Goal: Find specific page/section: Find specific page/section

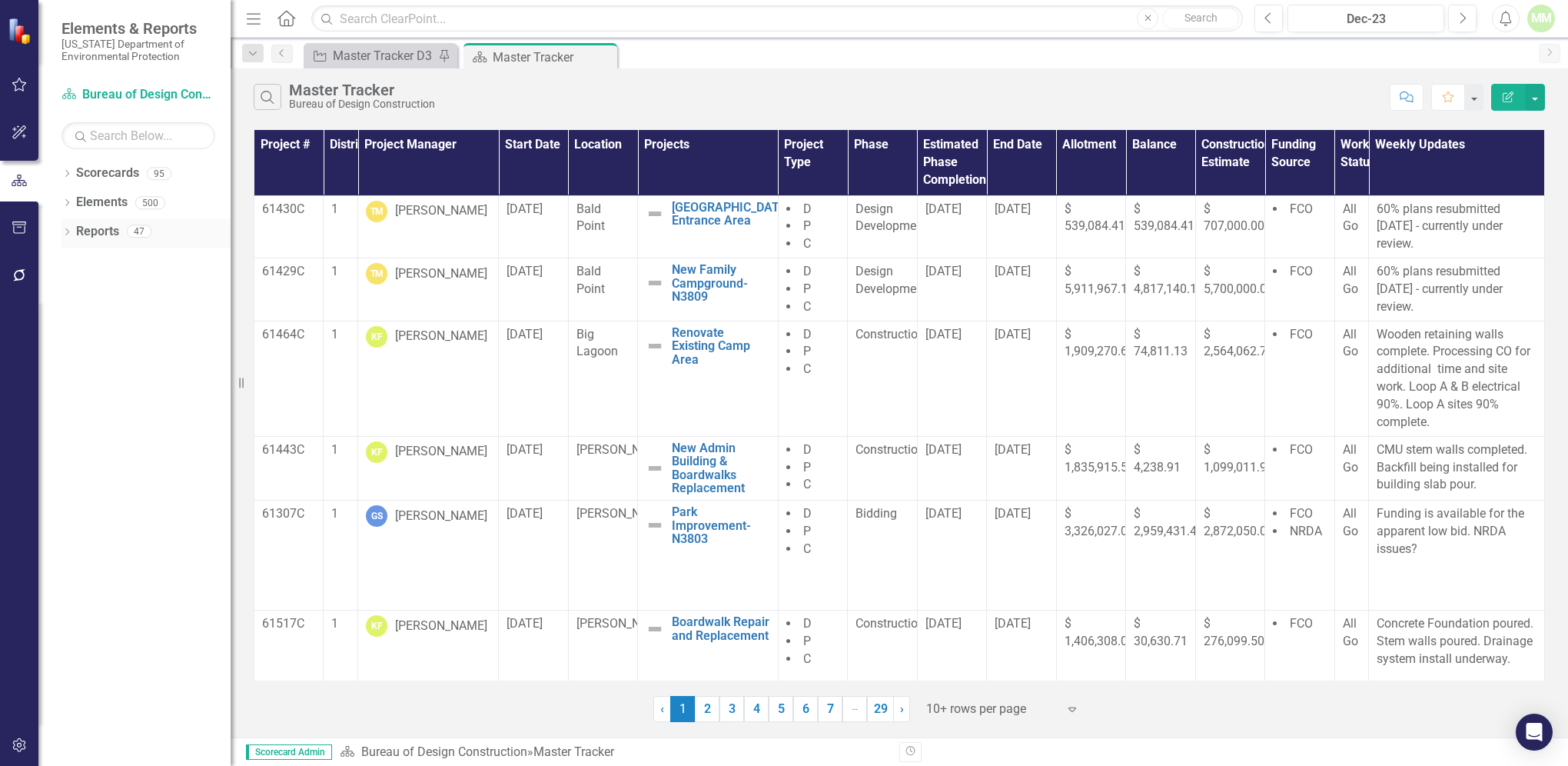
click at [96, 228] on link "Reports" at bounding box center [98, 232] width 43 height 18
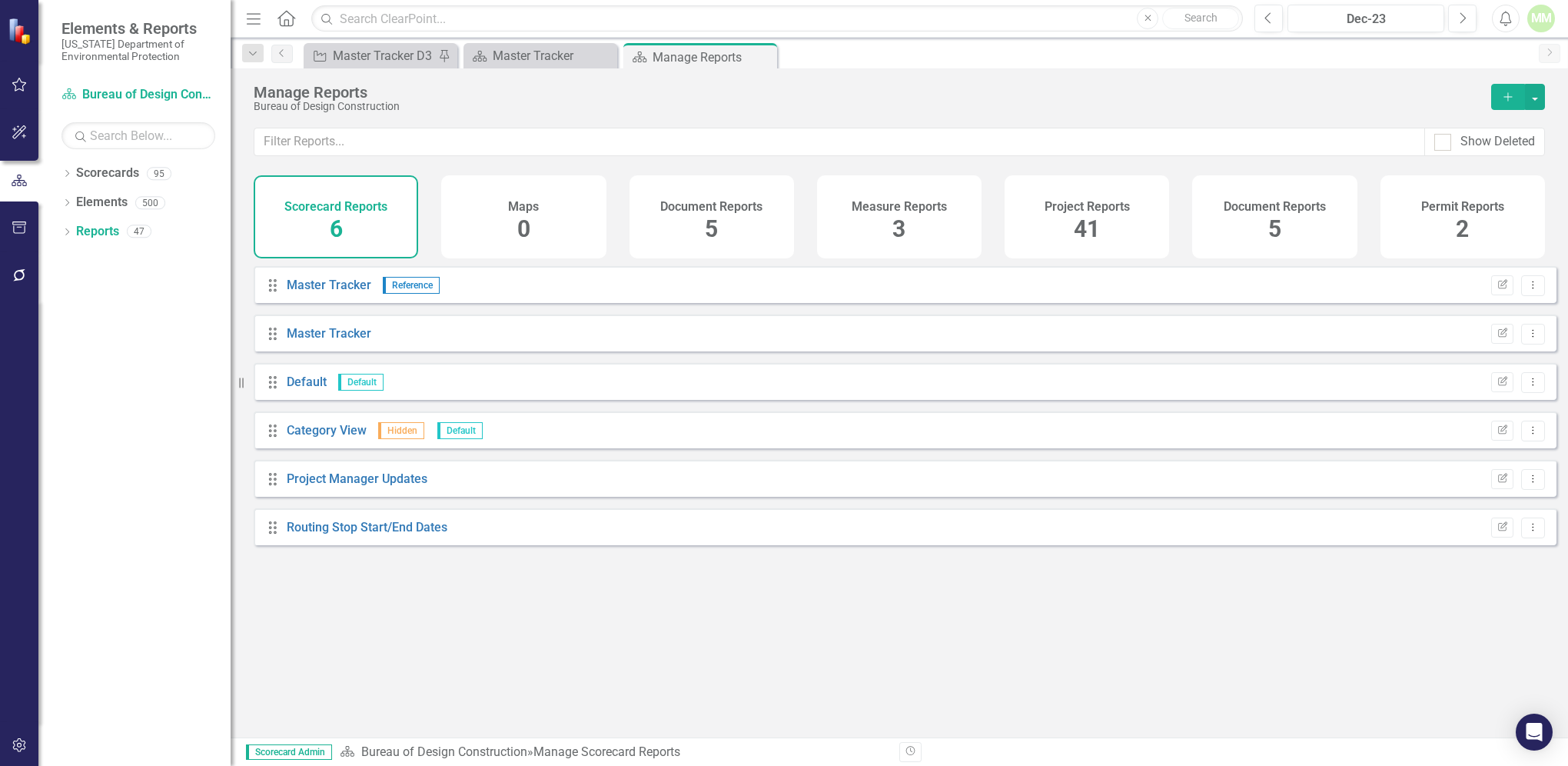
click at [1081, 227] on span "41" at bounding box center [1087, 228] width 26 height 27
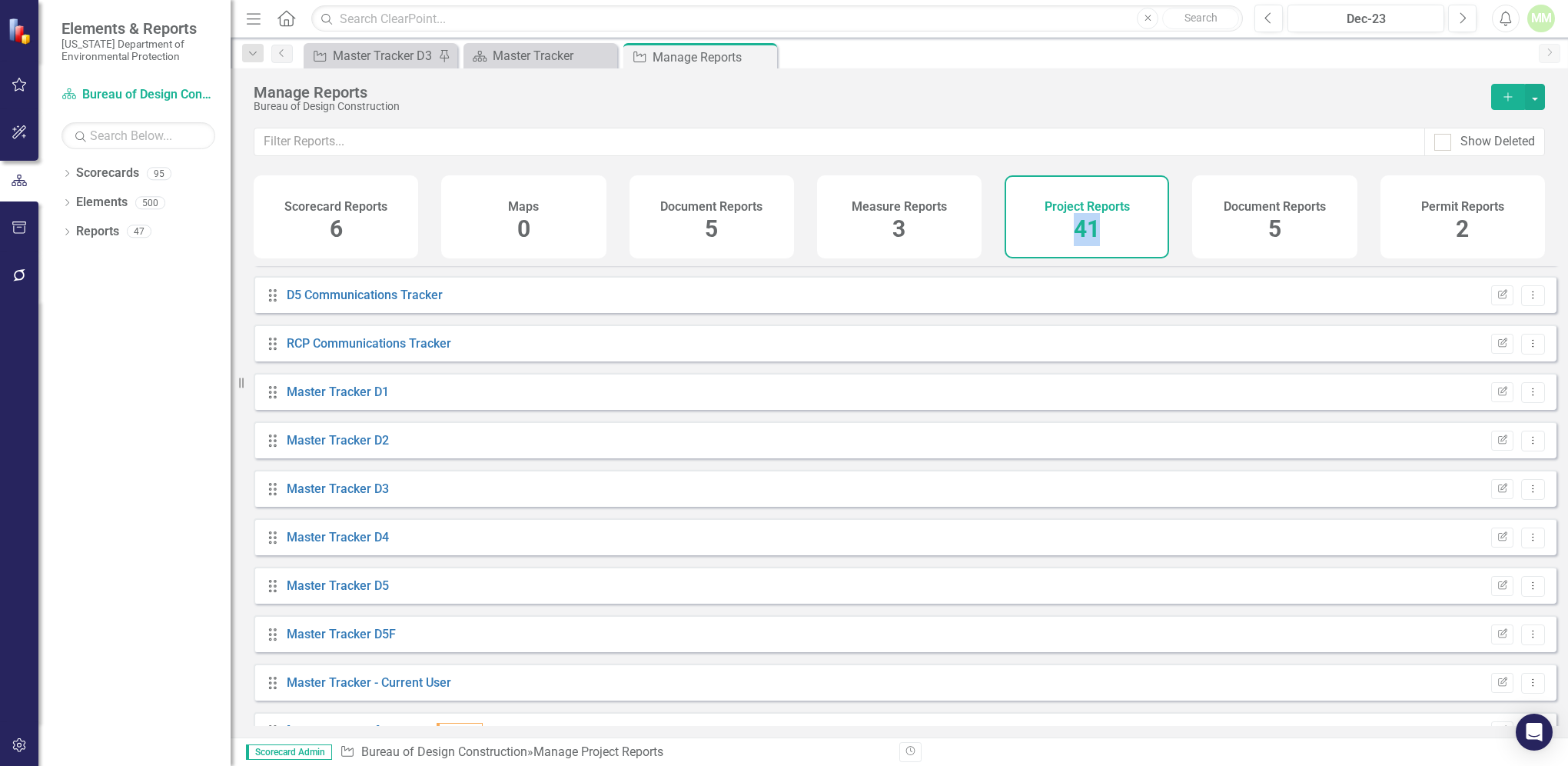
scroll to position [664, 0]
click at [287, 598] on link "Master Tracker D5" at bounding box center [337, 590] width 102 height 15
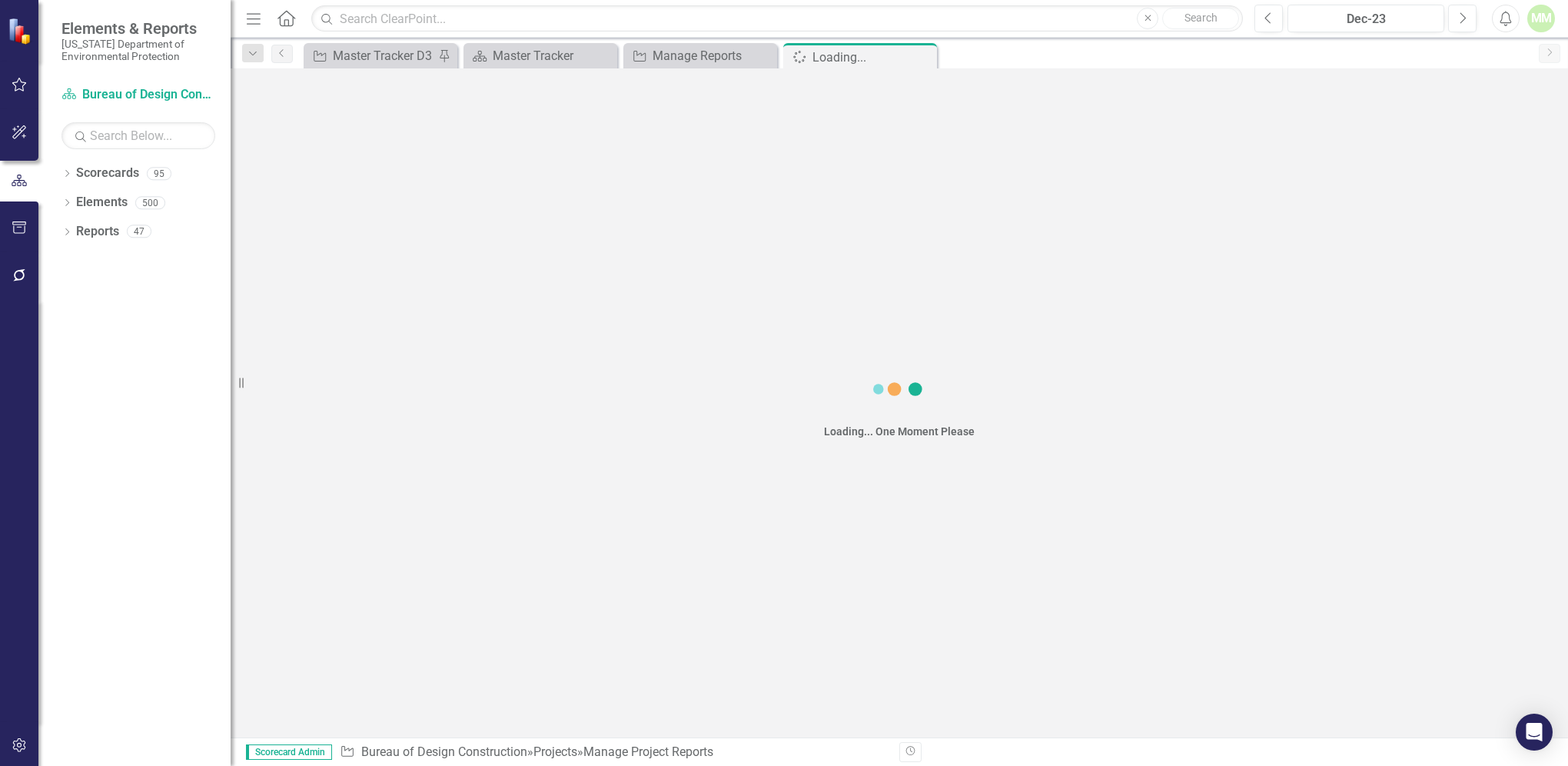
click at [286, 599] on div "Loading... One Moment Please" at bounding box center [899, 403] width 1337 height 669
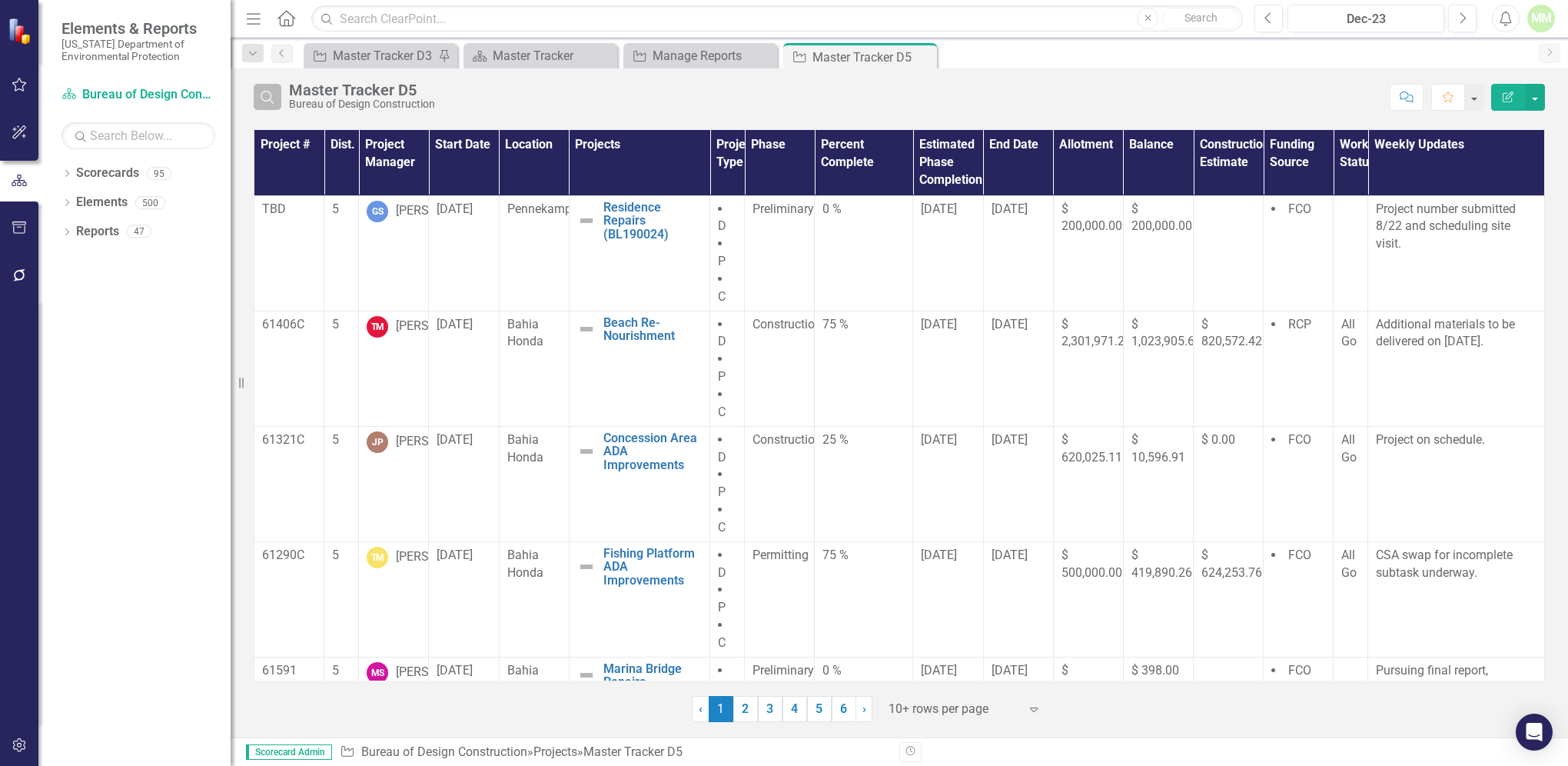
click at [269, 100] on icon "button" at bounding box center [267, 97] width 13 height 13
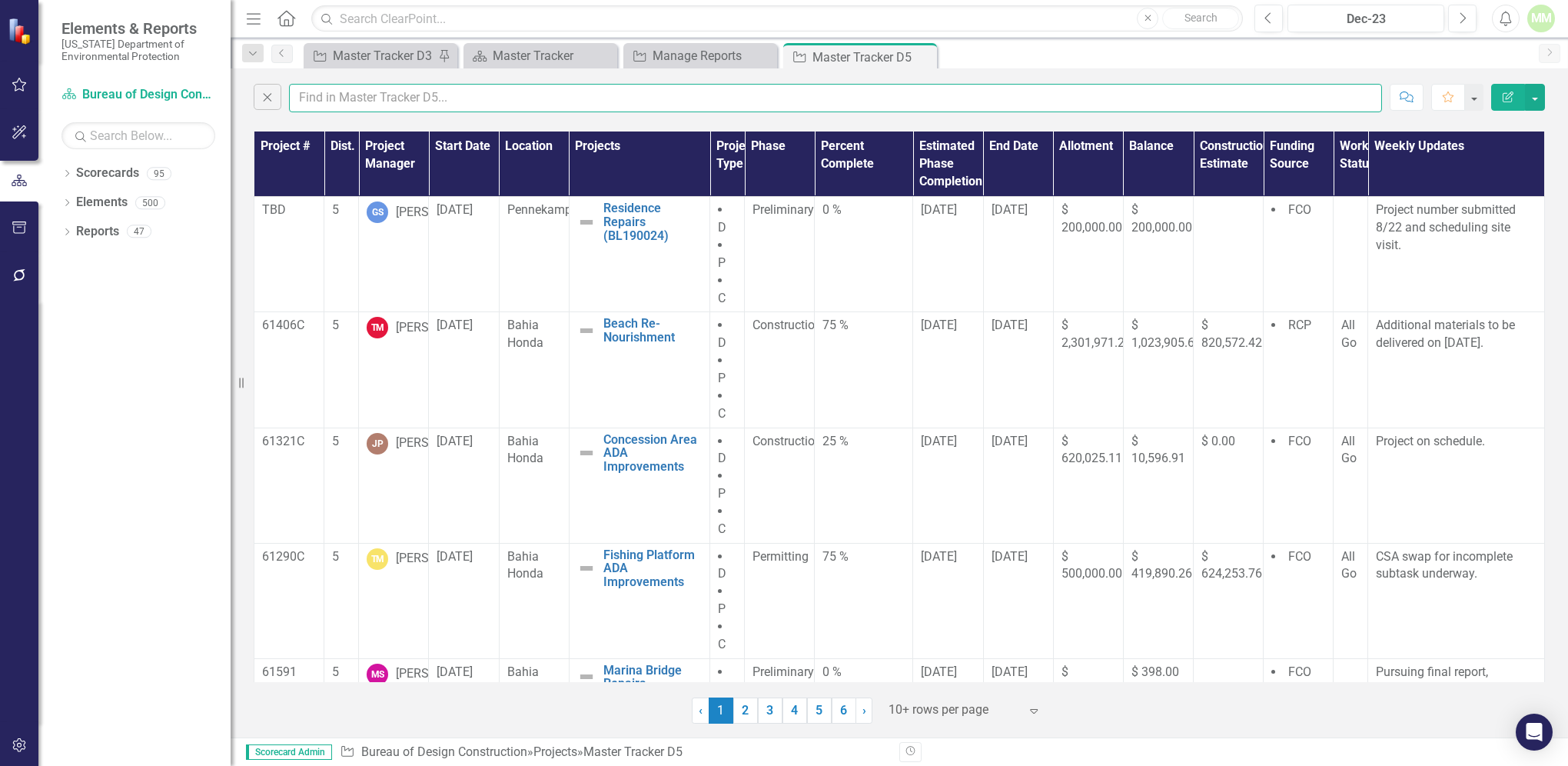
click at [318, 100] on input "text" at bounding box center [835, 98] width 1093 height 28
type input "[PERSON_NAME]"
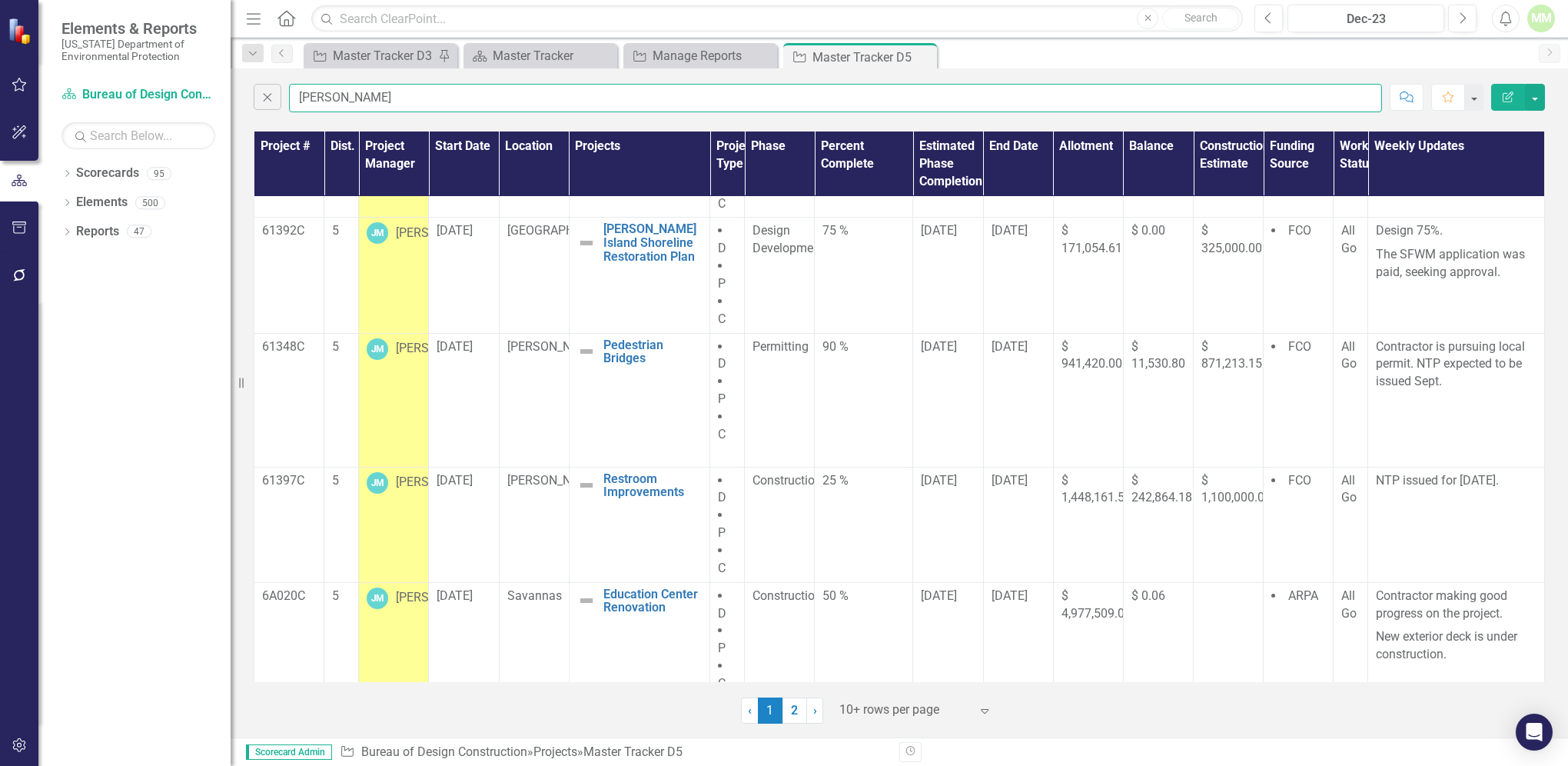
scroll to position [634, 0]
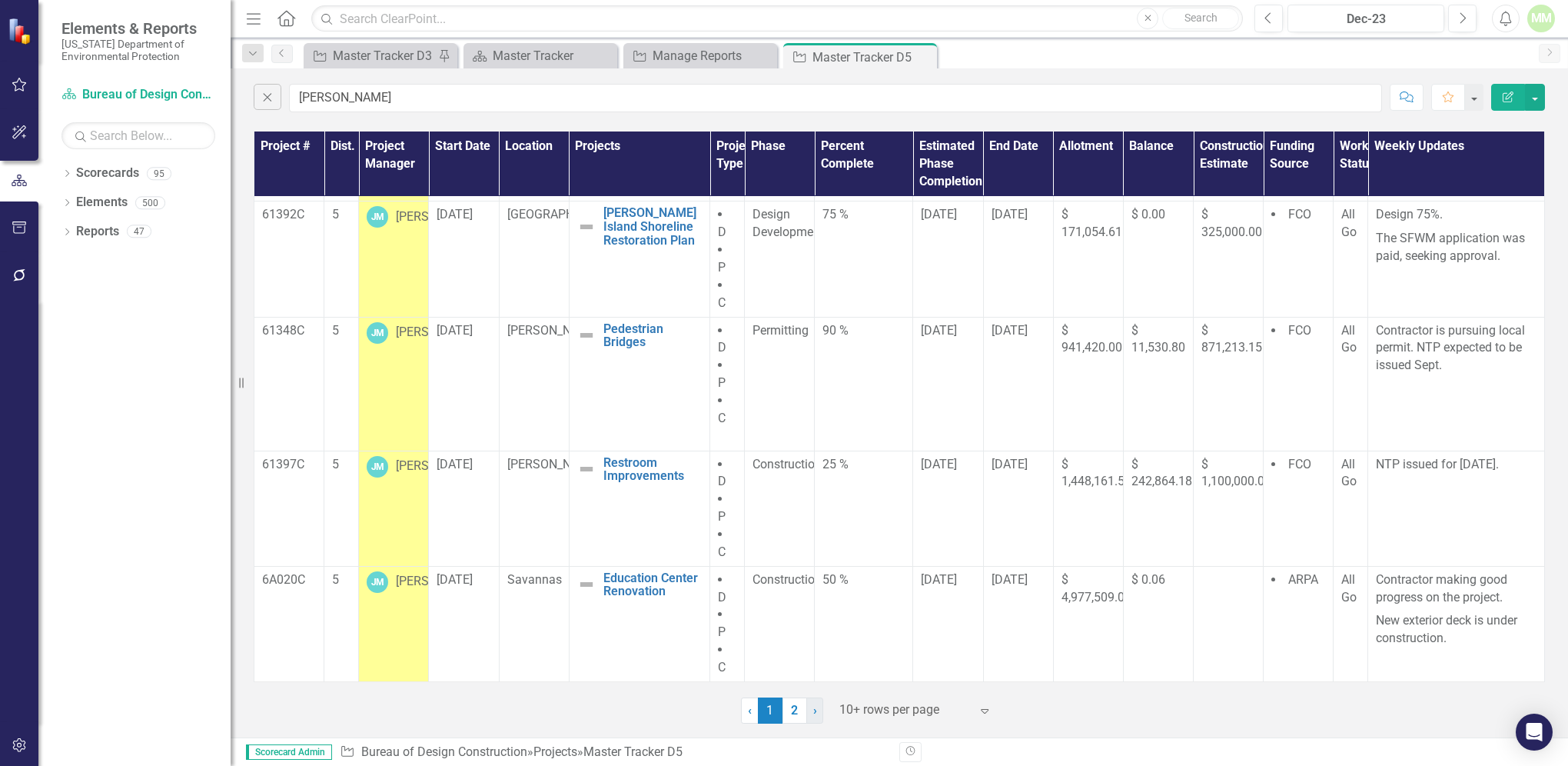
click at [814, 710] on span "›" at bounding box center [814, 709] width 3 height 15
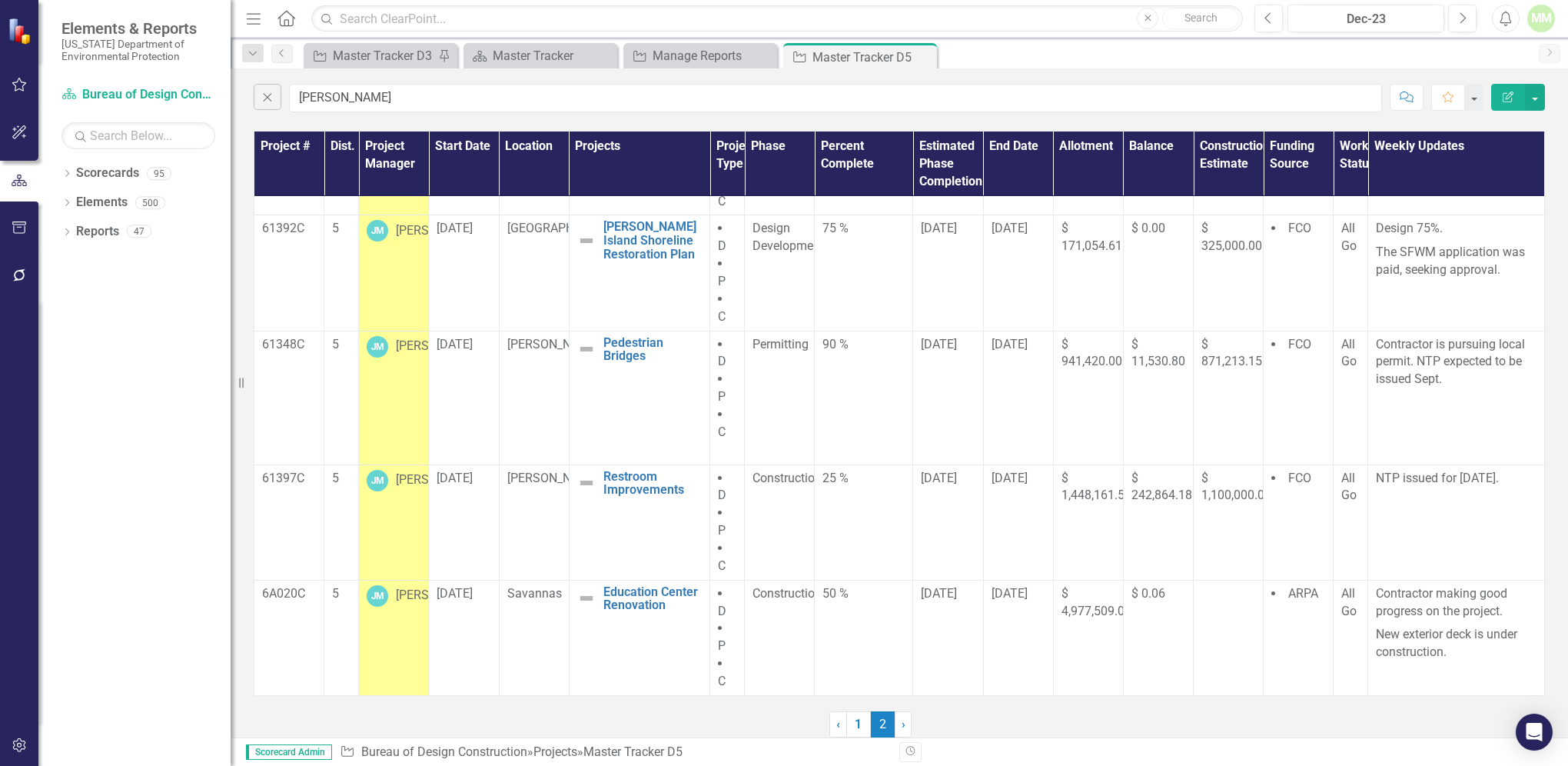
scroll to position [0, 0]
